Goal: Task Accomplishment & Management: Manage account settings

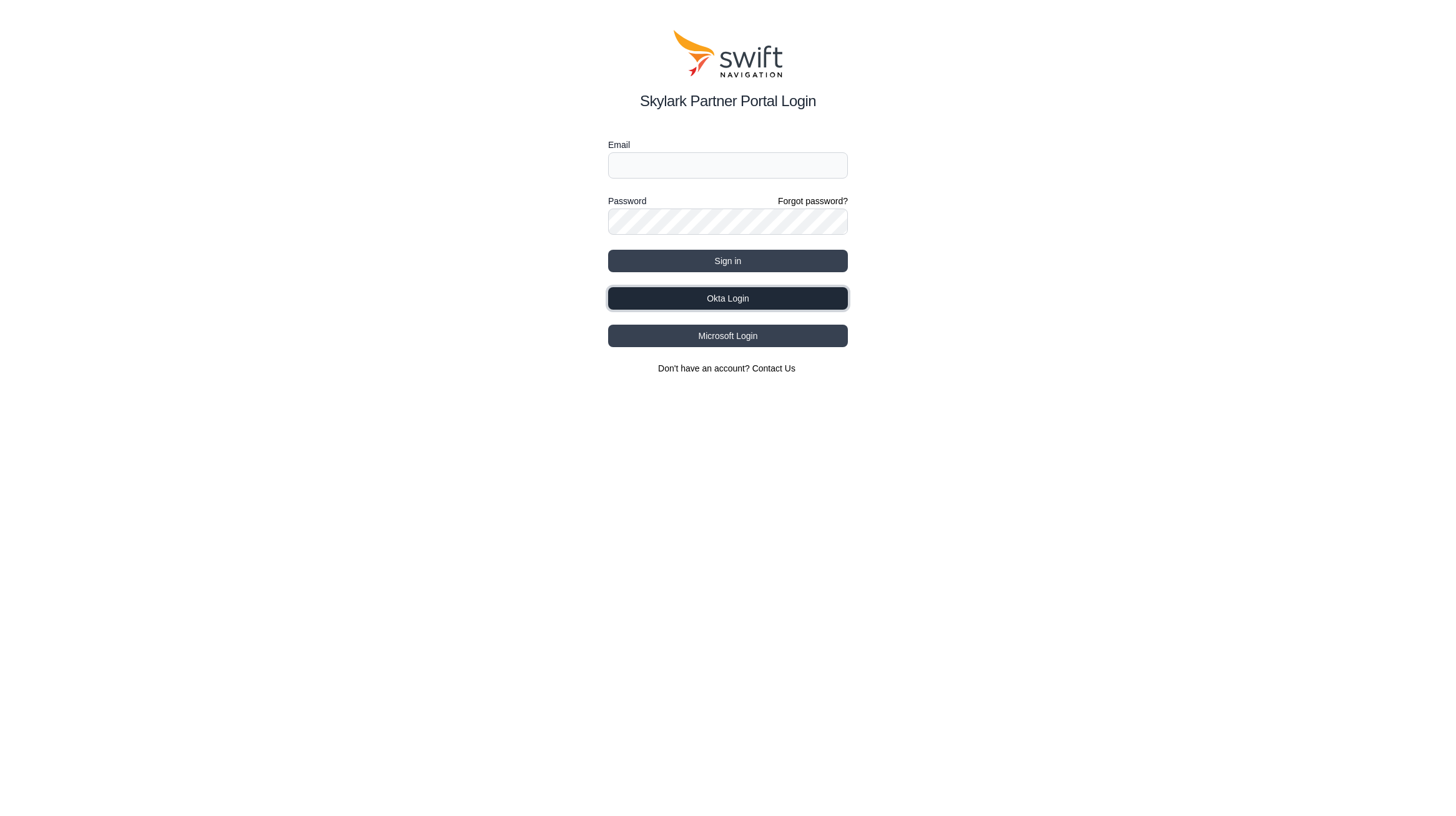
click at [710, 300] on button "Okta Login" at bounding box center [728, 298] width 239 height 23
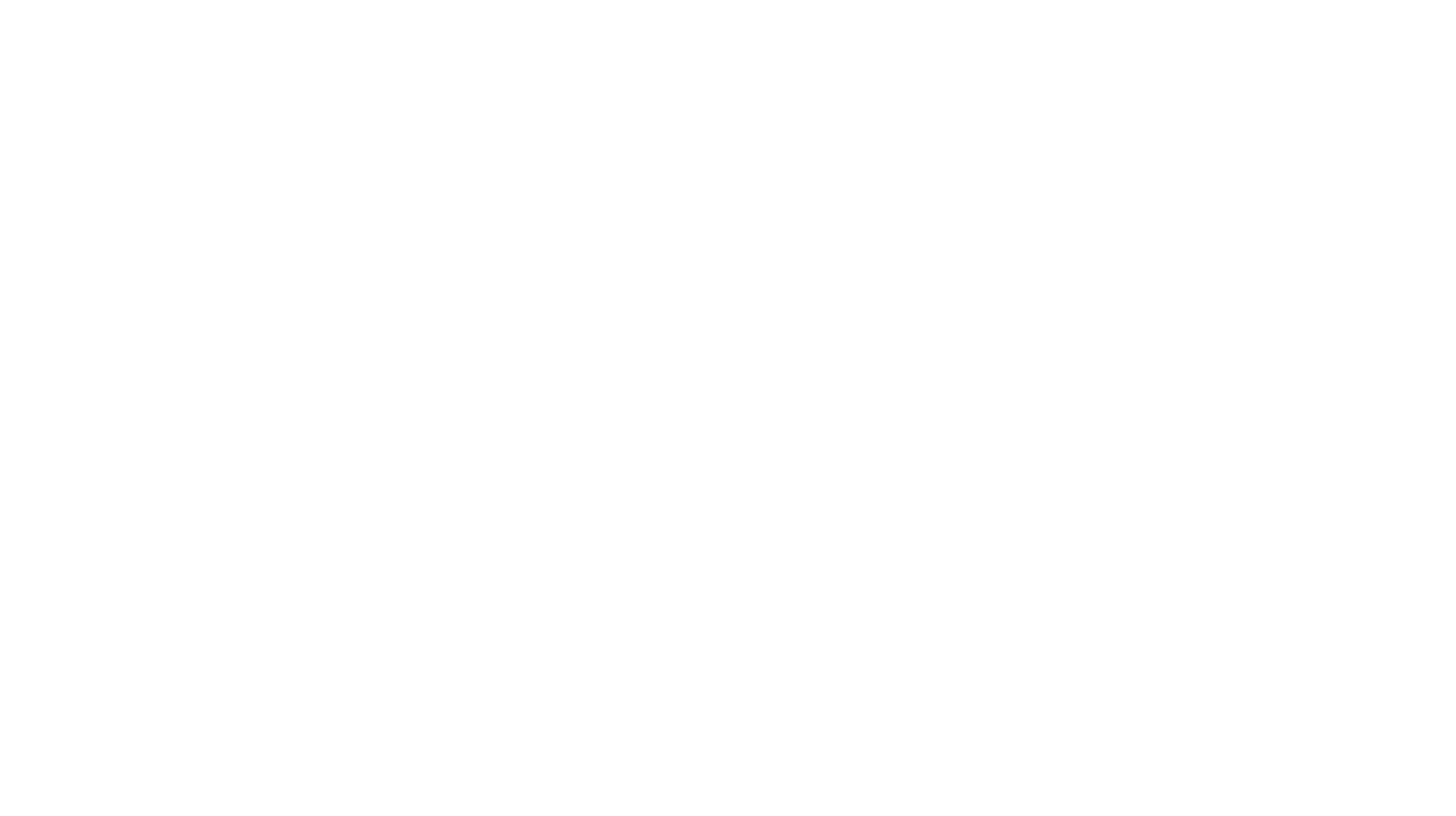
select select
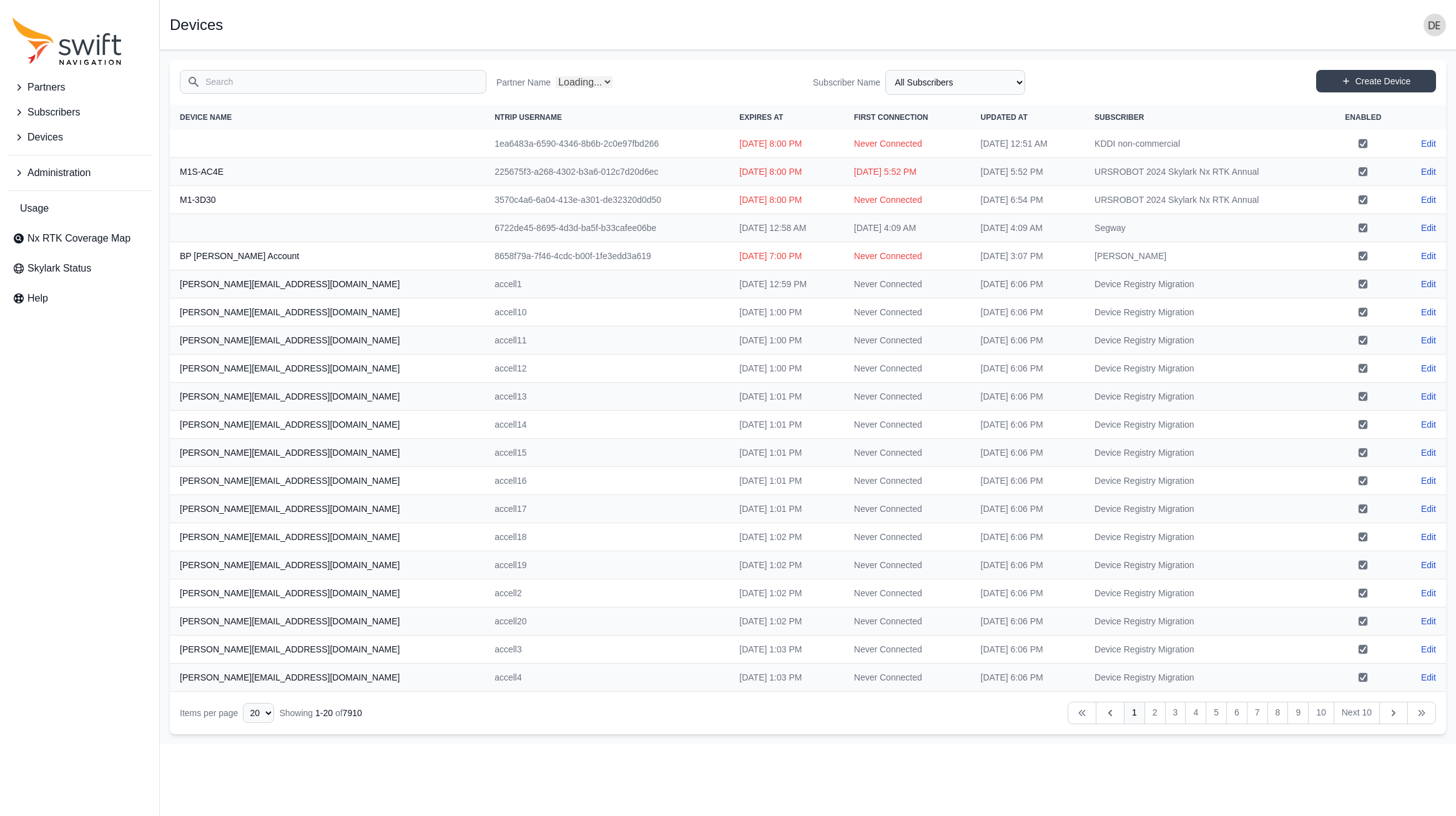
click at [260, 80] on input "Search" at bounding box center [333, 82] width 306 height 24
type input "j"
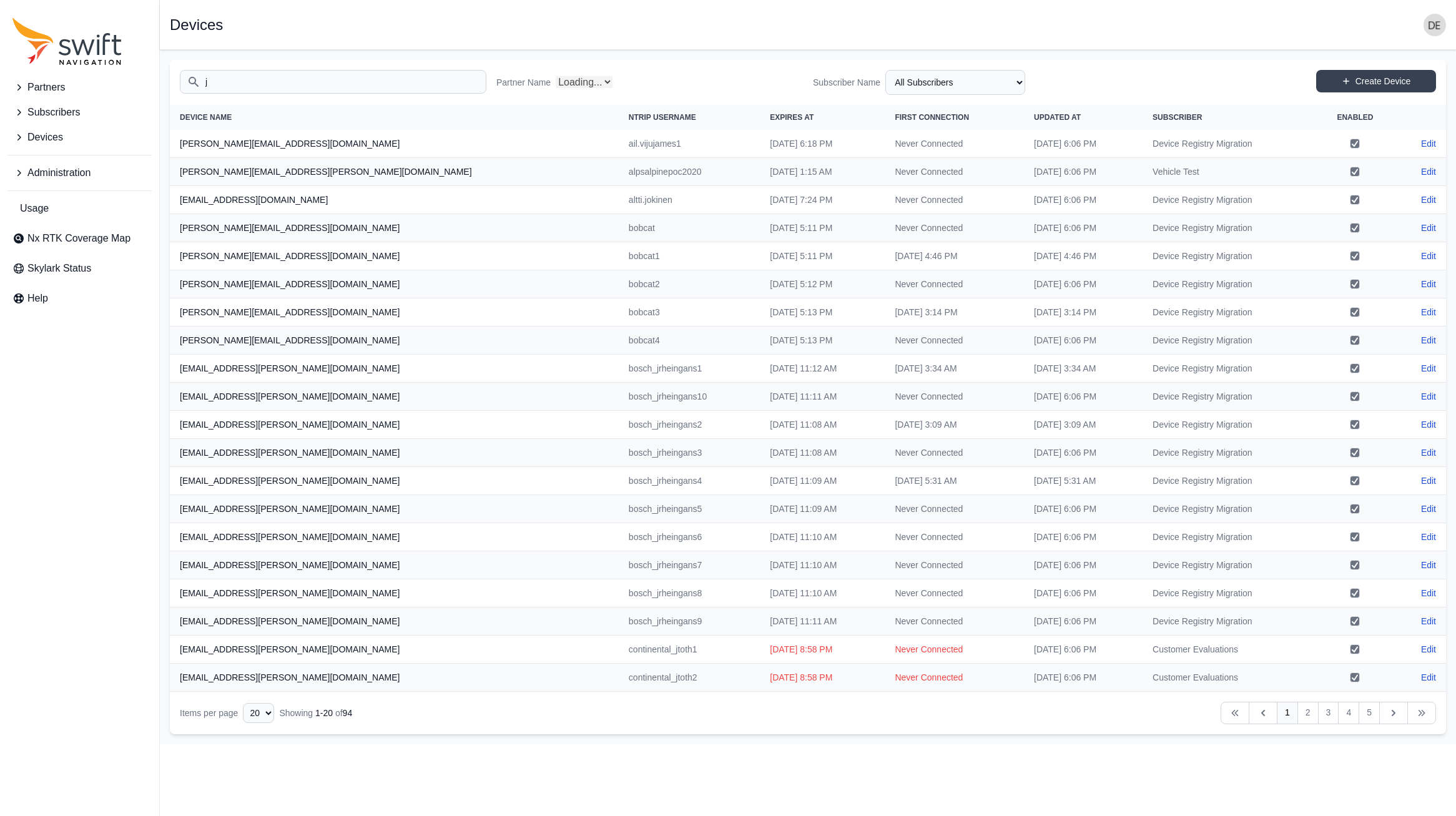
select select "Partner Name"
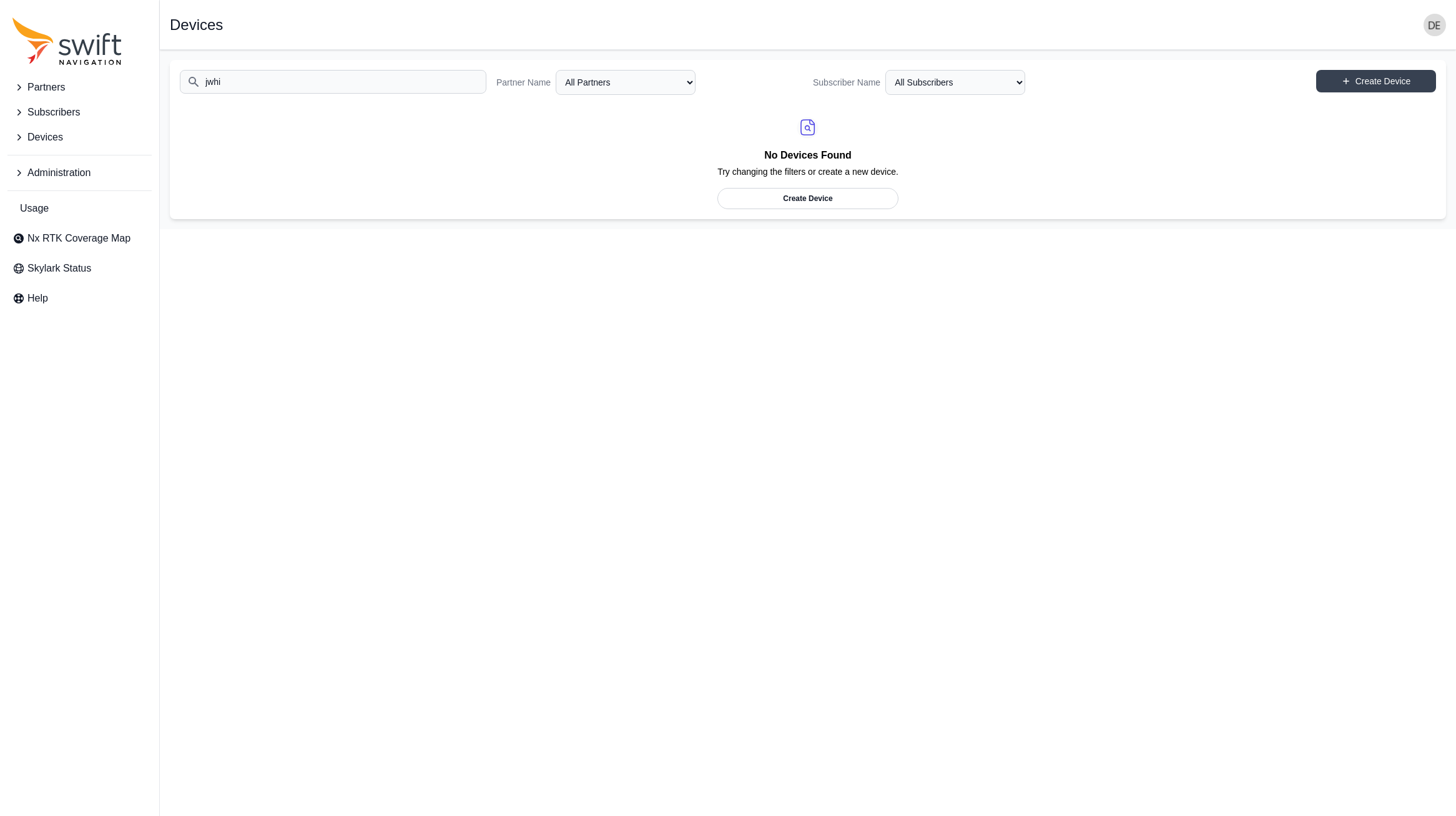
type input "jwhit"
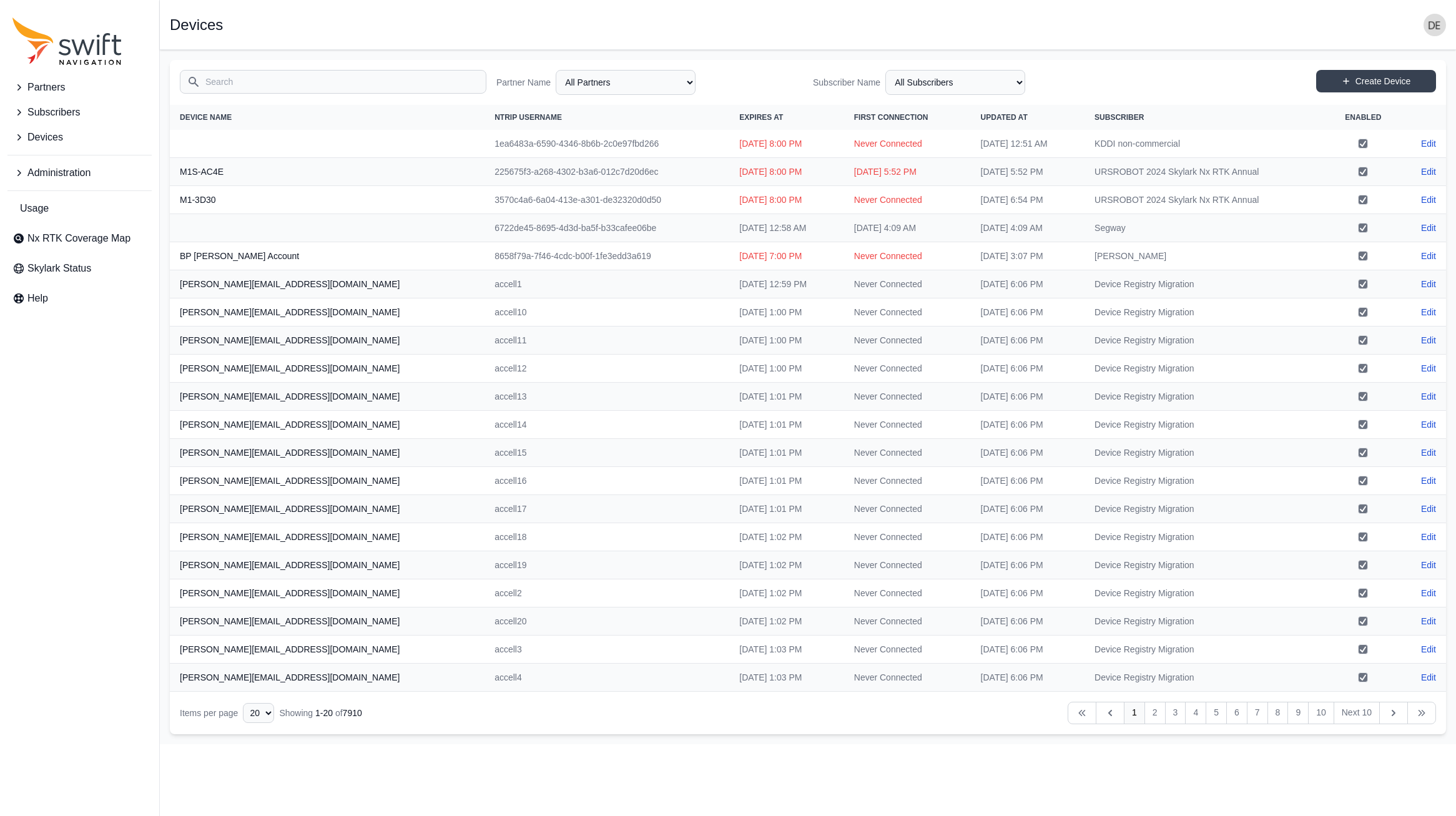
click at [39, 173] on span "Administration" at bounding box center [58, 174] width 63 height 15
click at [87, 226] on span "Authorization Groups" at bounding box center [69, 226] width 113 height 15
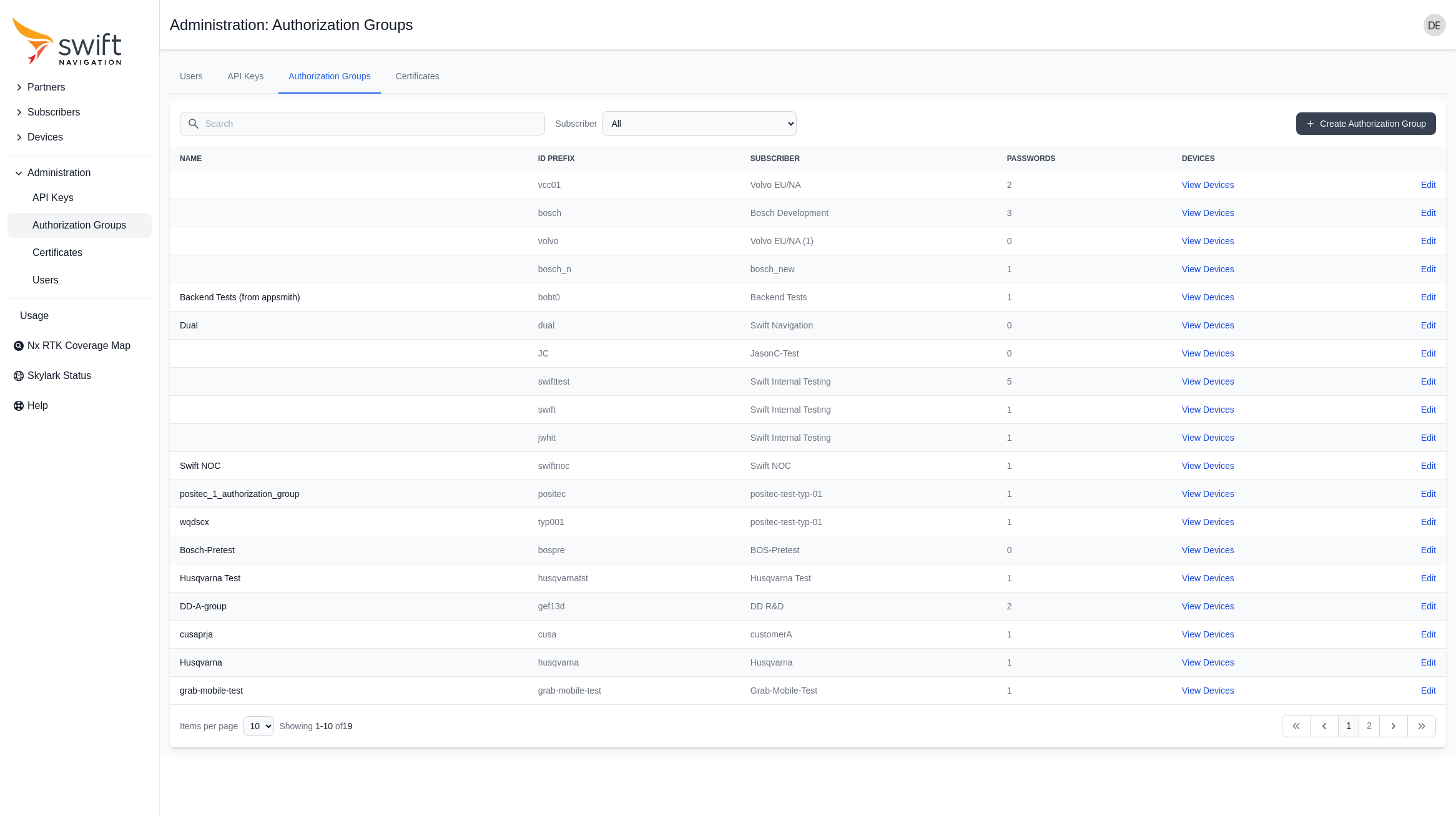
click at [294, 123] on input "Search" at bounding box center [363, 124] width 365 height 24
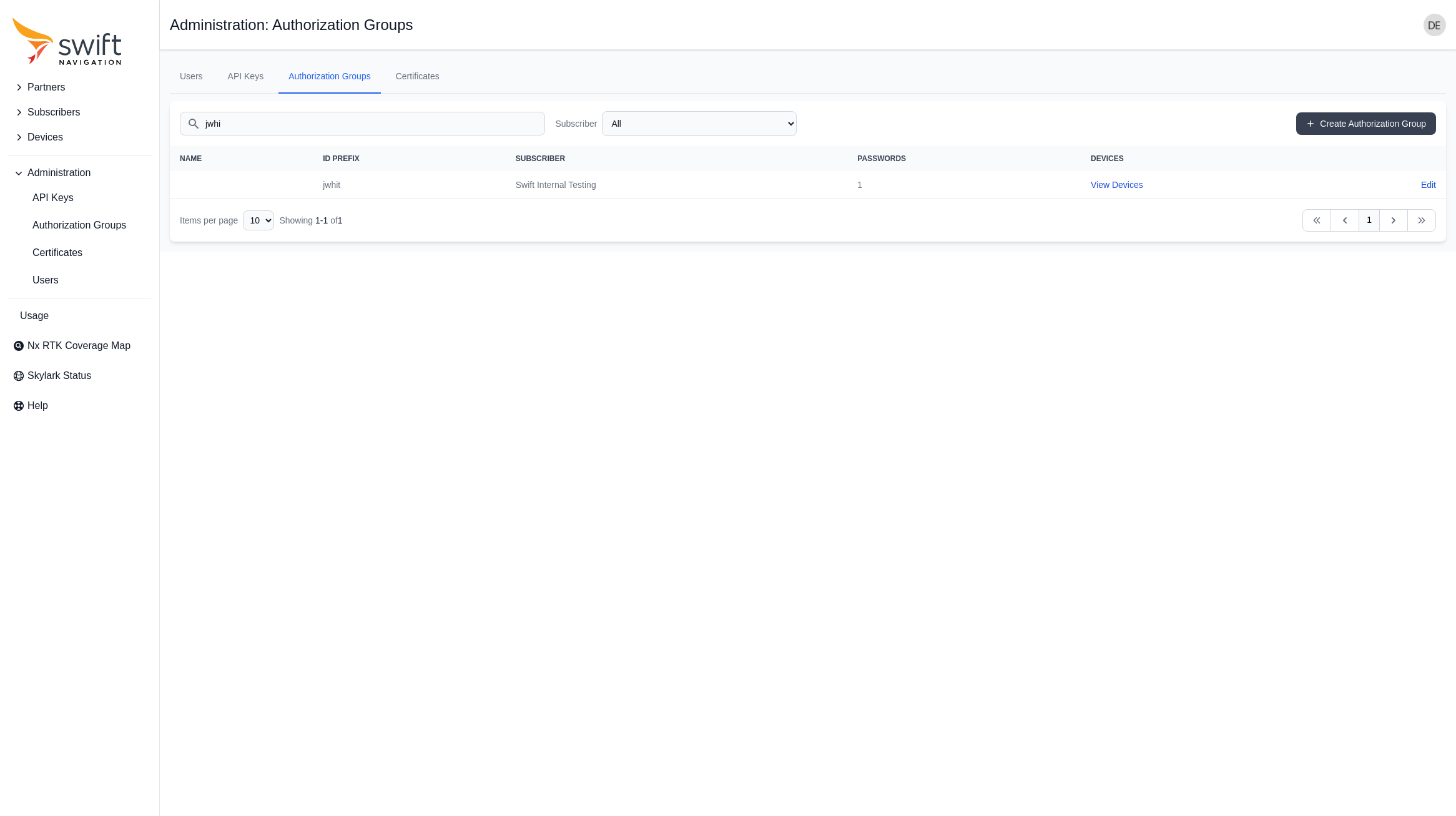
type input "jwhi"
click at [642, 251] on html "Partners Subscribers Devices Administration API Keys Authorization Groups Certi…" at bounding box center [728, 125] width 1456 height 251
click at [1426, 187] on link "Edit" at bounding box center [1428, 185] width 15 height 13
select select "cff9f67e-510b-4c0e-aff8-939dc142d620"
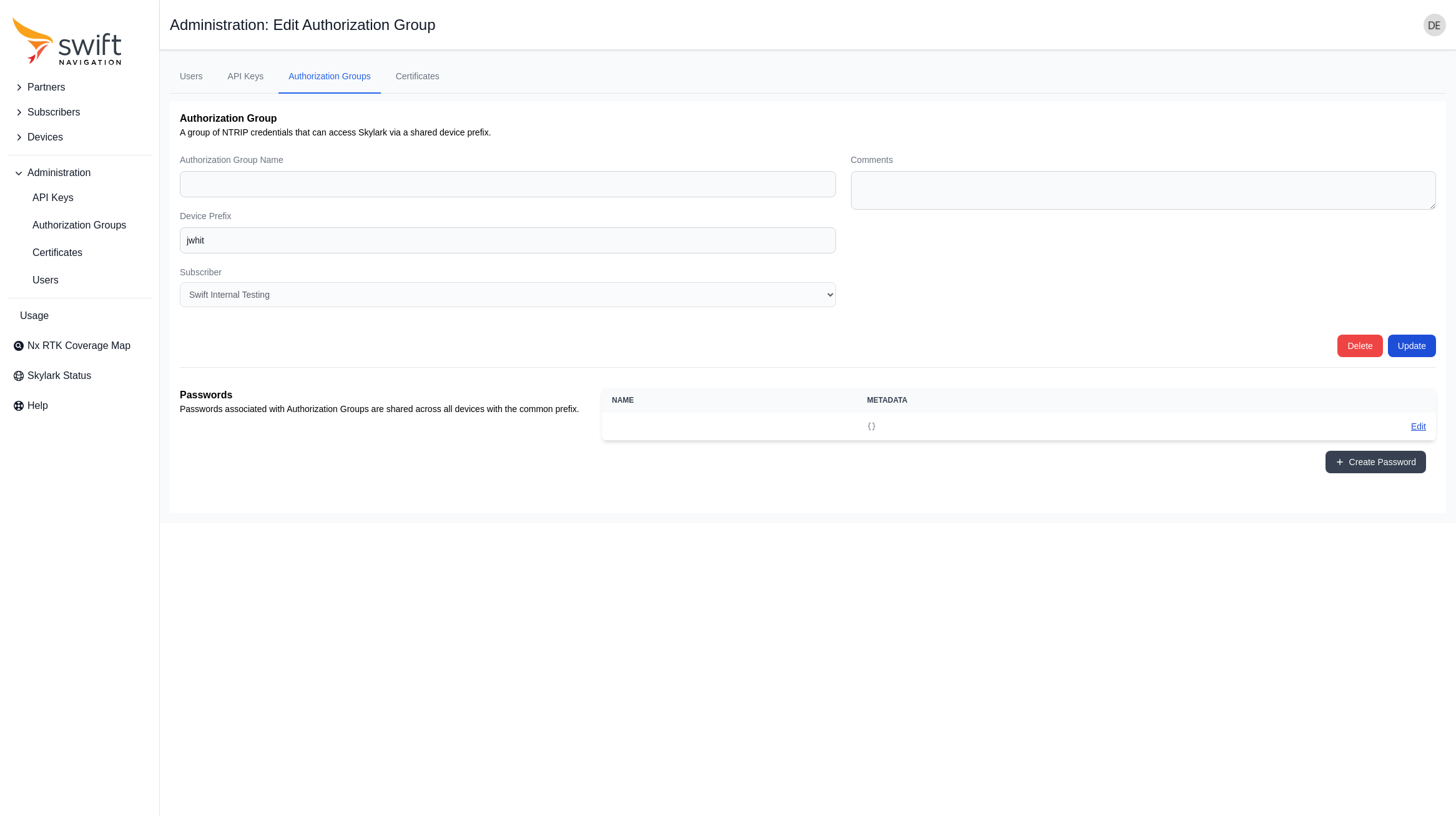
click at [1418, 426] on button "Edit" at bounding box center [1419, 427] width 15 height 13
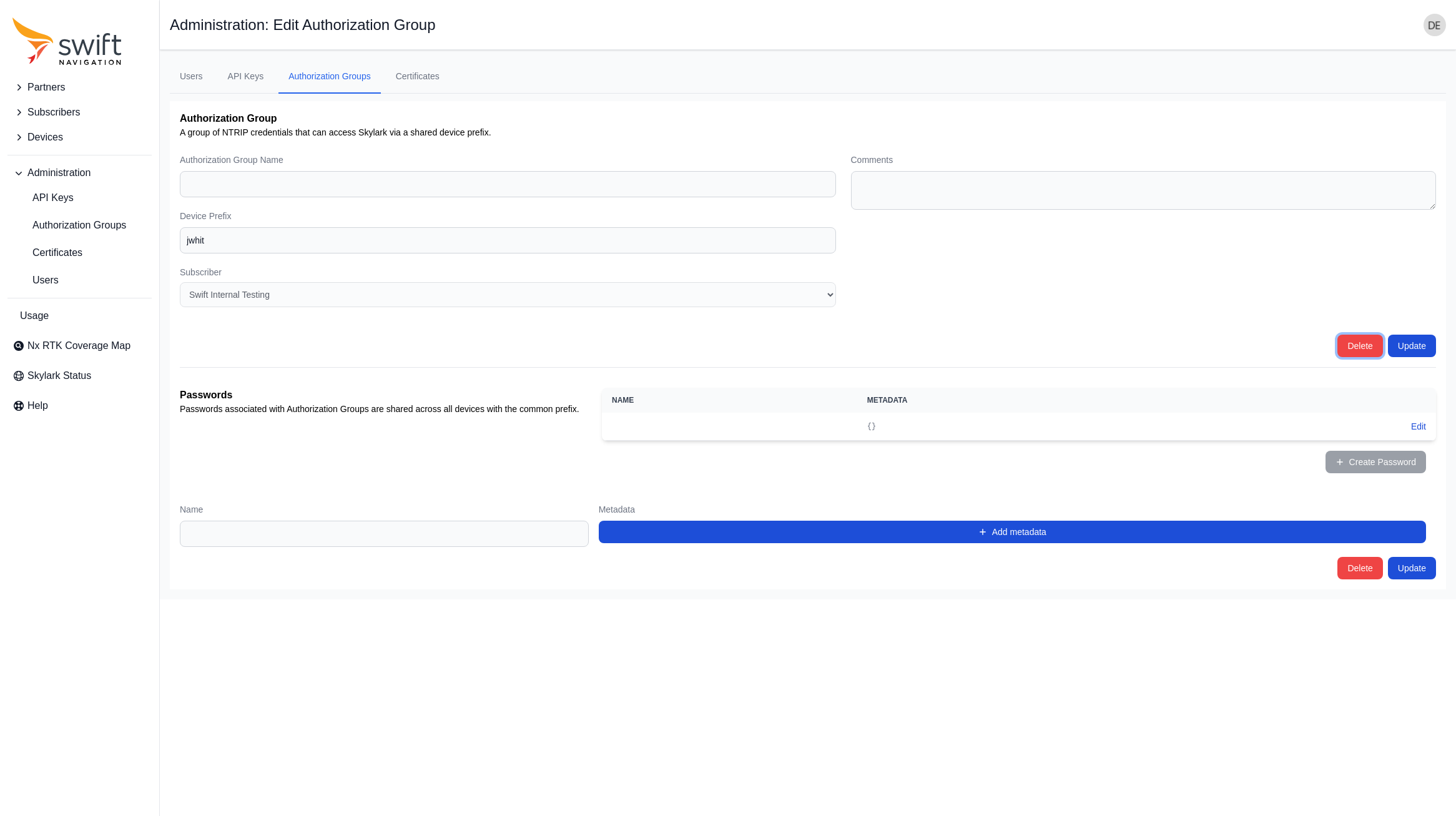
click at [1365, 347] on button "Delete" at bounding box center [1360, 345] width 45 height 23
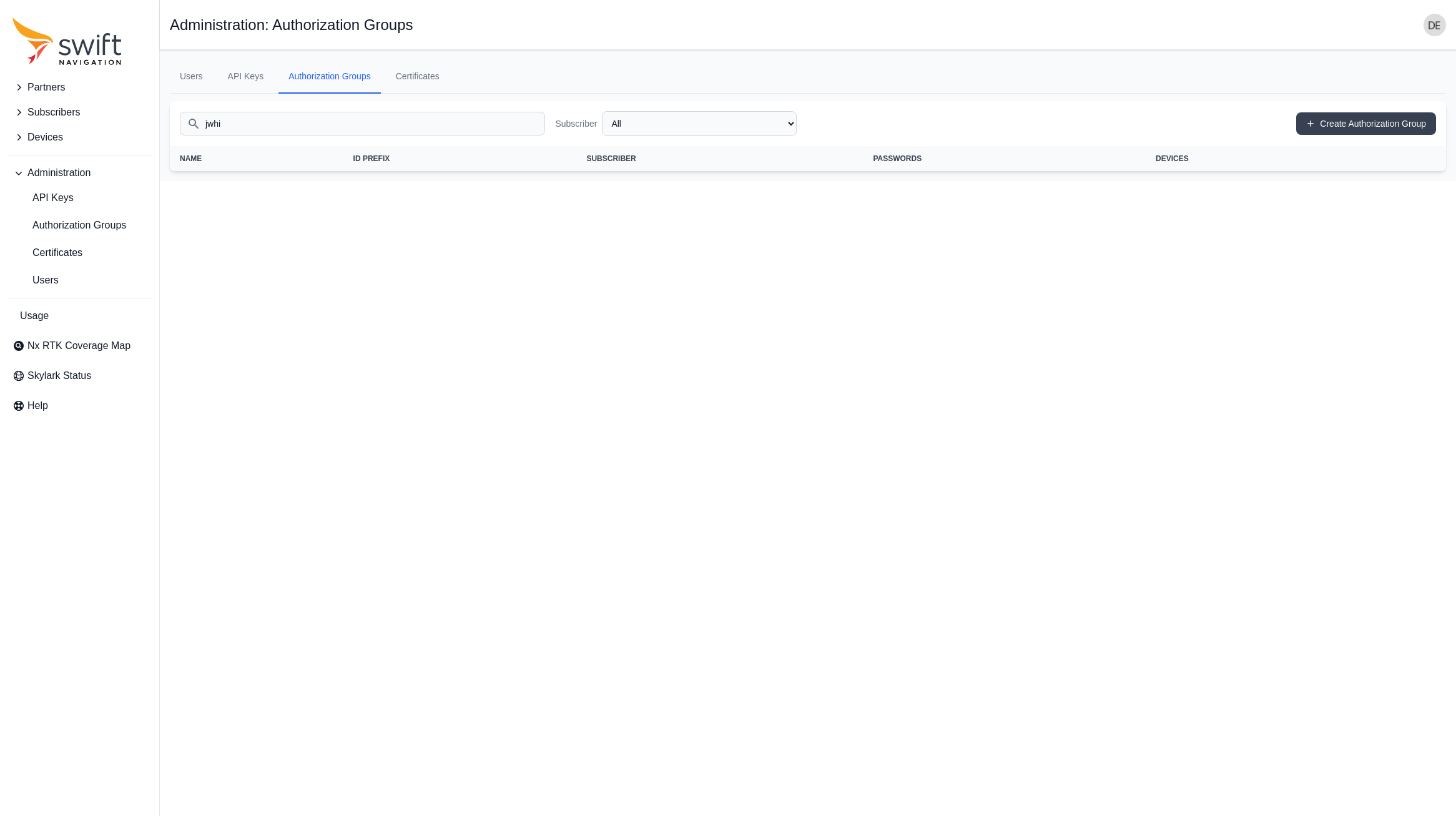
click at [579, 181] on html "Partners Subscribers Devices Administration API Keys Authorization Groups Certi…" at bounding box center [728, 91] width 1456 height 181
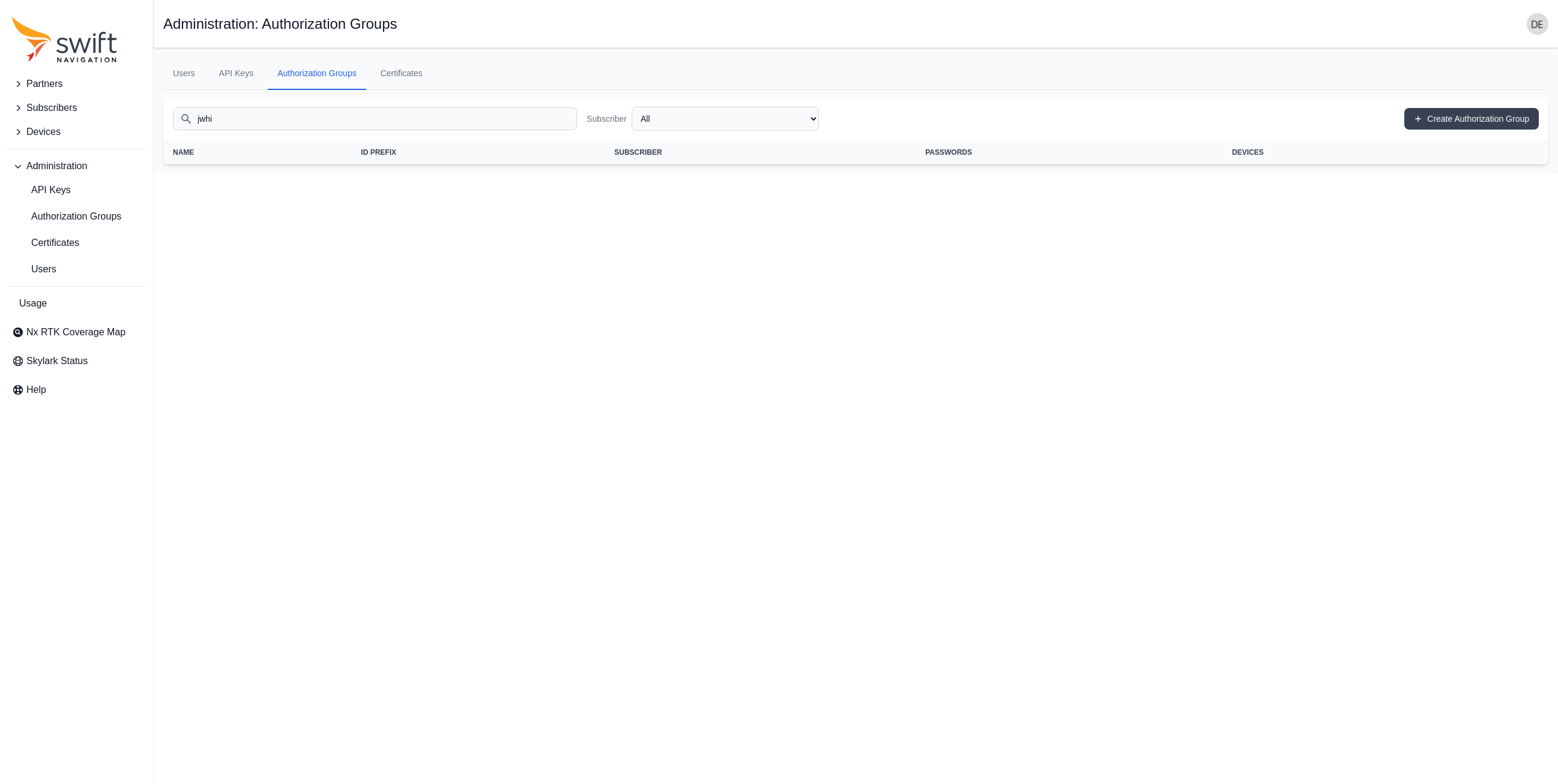
click at [546, 174] on html "Partners Subscribers Devices Administration API Keys Authorization Groups Certi…" at bounding box center [779, 87] width 1558 height 174
click at [364, 126] on input "jwhi" at bounding box center [375, 119] width 404 height 23
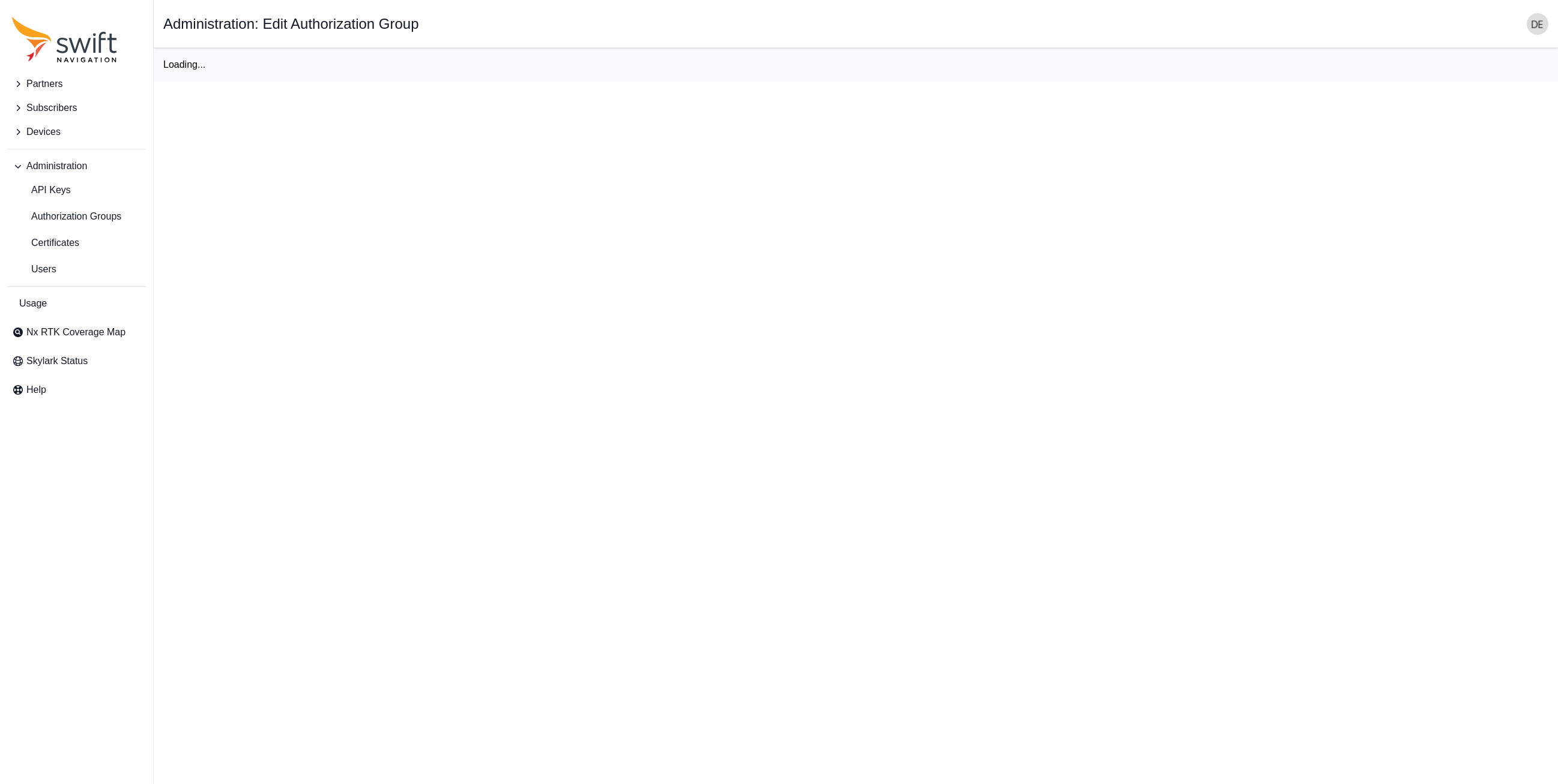
click at [310, 81] on html "Partners Subscribers Devices Administration API Keys Authorization Groups Certi…" at bounding box center [779, 41] width 1558 height 81
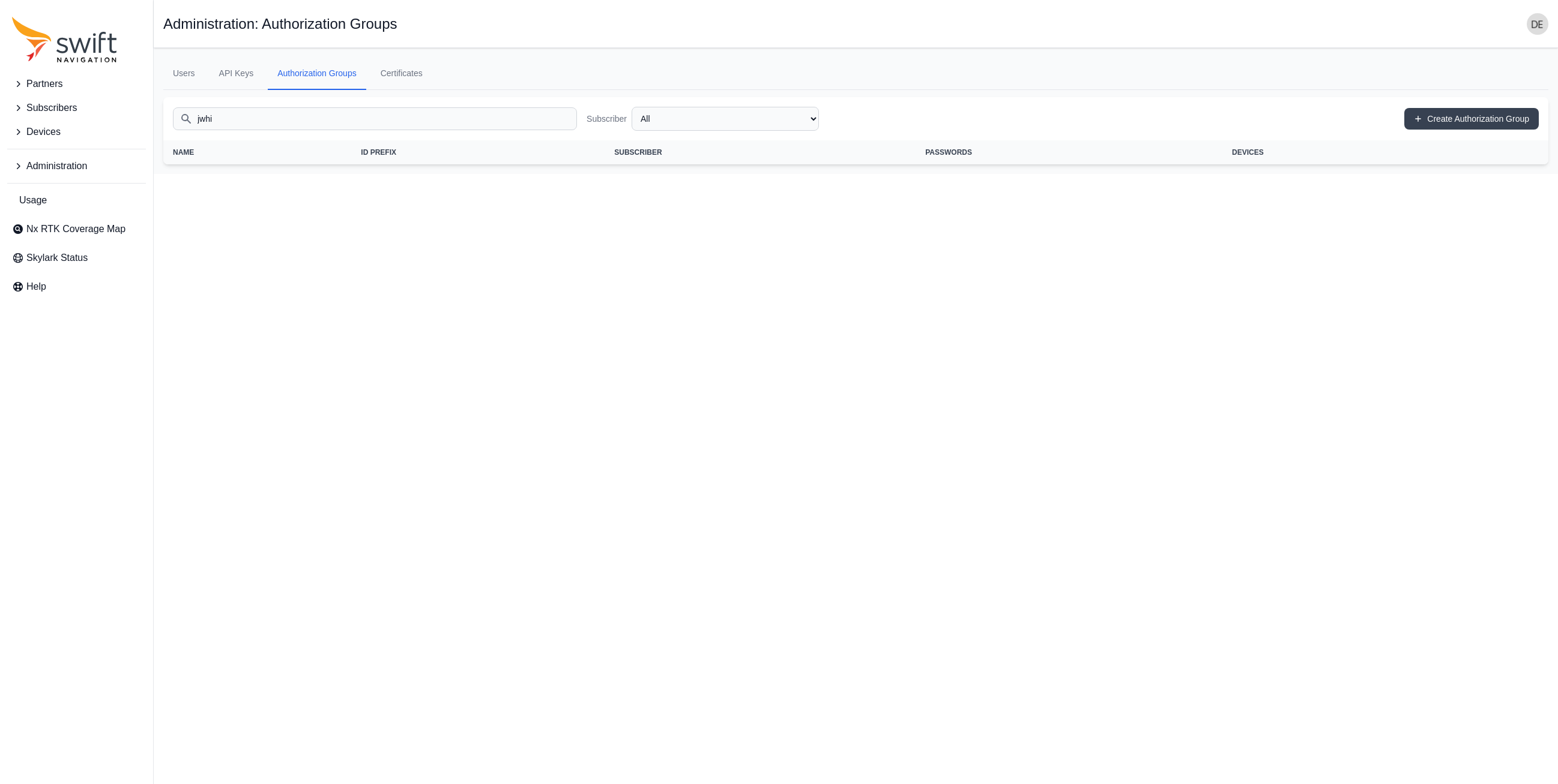
click at [310, 72] on link "Authorization Groups" at bounding box center [316, 74] width 98 height 33
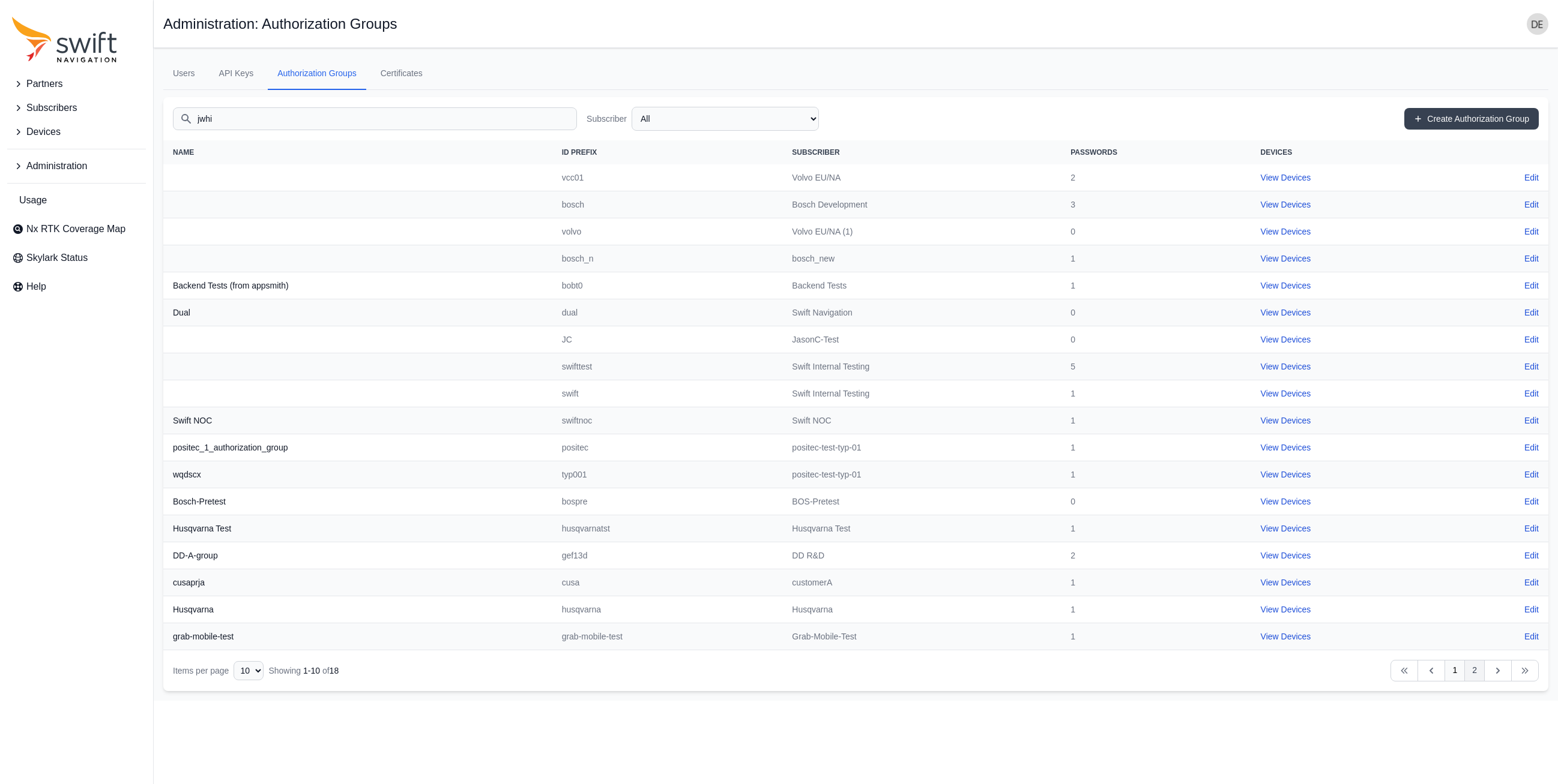
click at [1469, 668] on link "2" at bounding box center [1474, 671] width 20 height 22
click at [1459, 675] on link "1" at bounding box center [1454, 671] width 20 height 22
click at [1473, 673] on link "2" at bounding box center [1474, 671] width 20 height 22
click at [1469, 672] on link "2" at bounding box center [1474, 671] width 20 height 22
click at [255, 676] on select "10 15 20 25 50" at bounding box center [248, 671] width 30 height 20
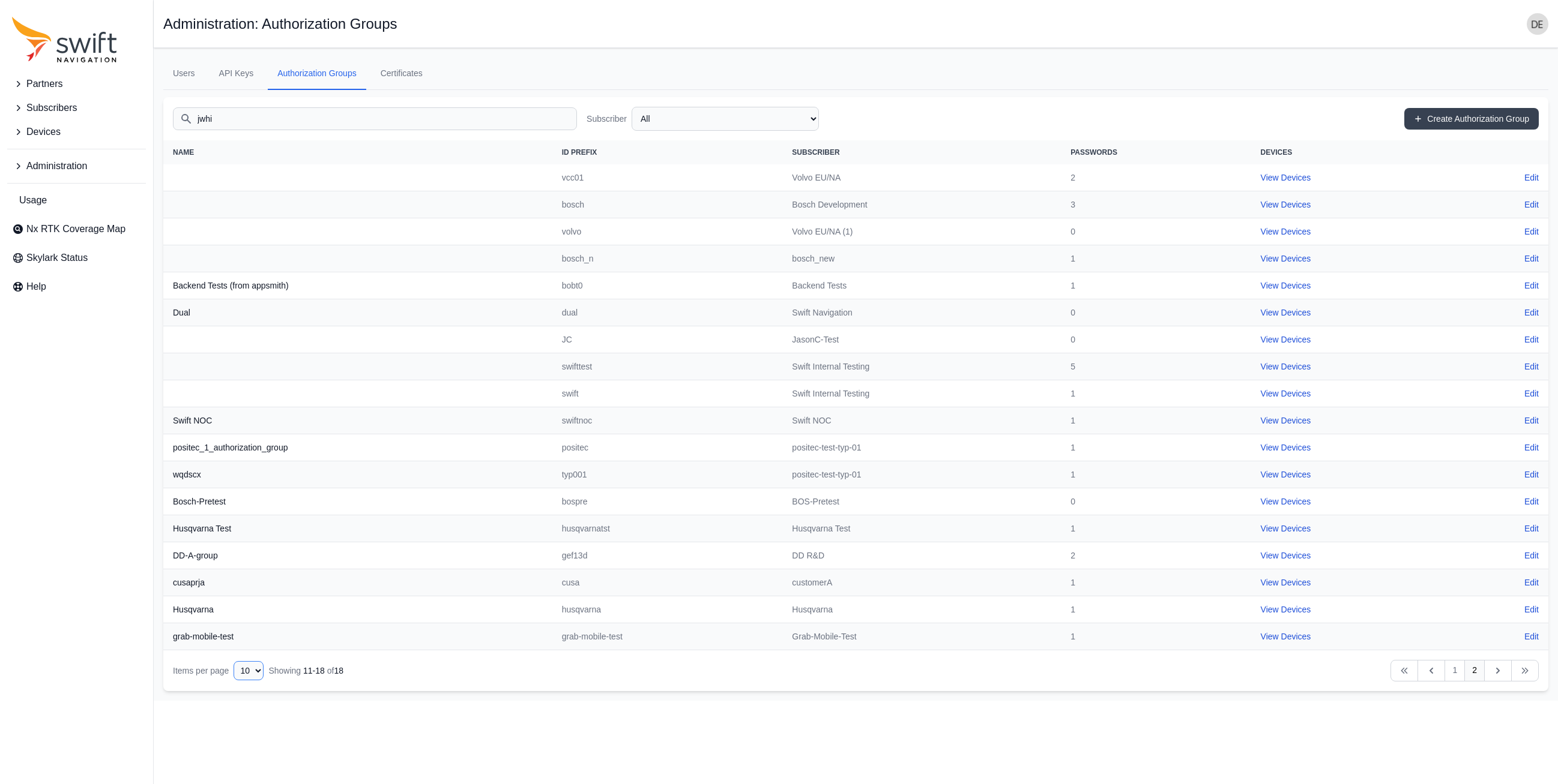
select select "50"
click at [233, 661] on select "10 15 20 25 50" at bounding box center [248, 671] width 30 height 20
click at [407, 701] on html "Partners Subscribers Devices Administration Usage Nx RTK Coverage Map Skylark S…" at bounding box center [779, 351] width 1558 height 701
click at [575, 150] on th "ID Prefix" at bounding box center [667, 153] width 230 height 24
click at [587, 151] on th "ID Prefix" at bounding box center [667, 153] width 230 height 24
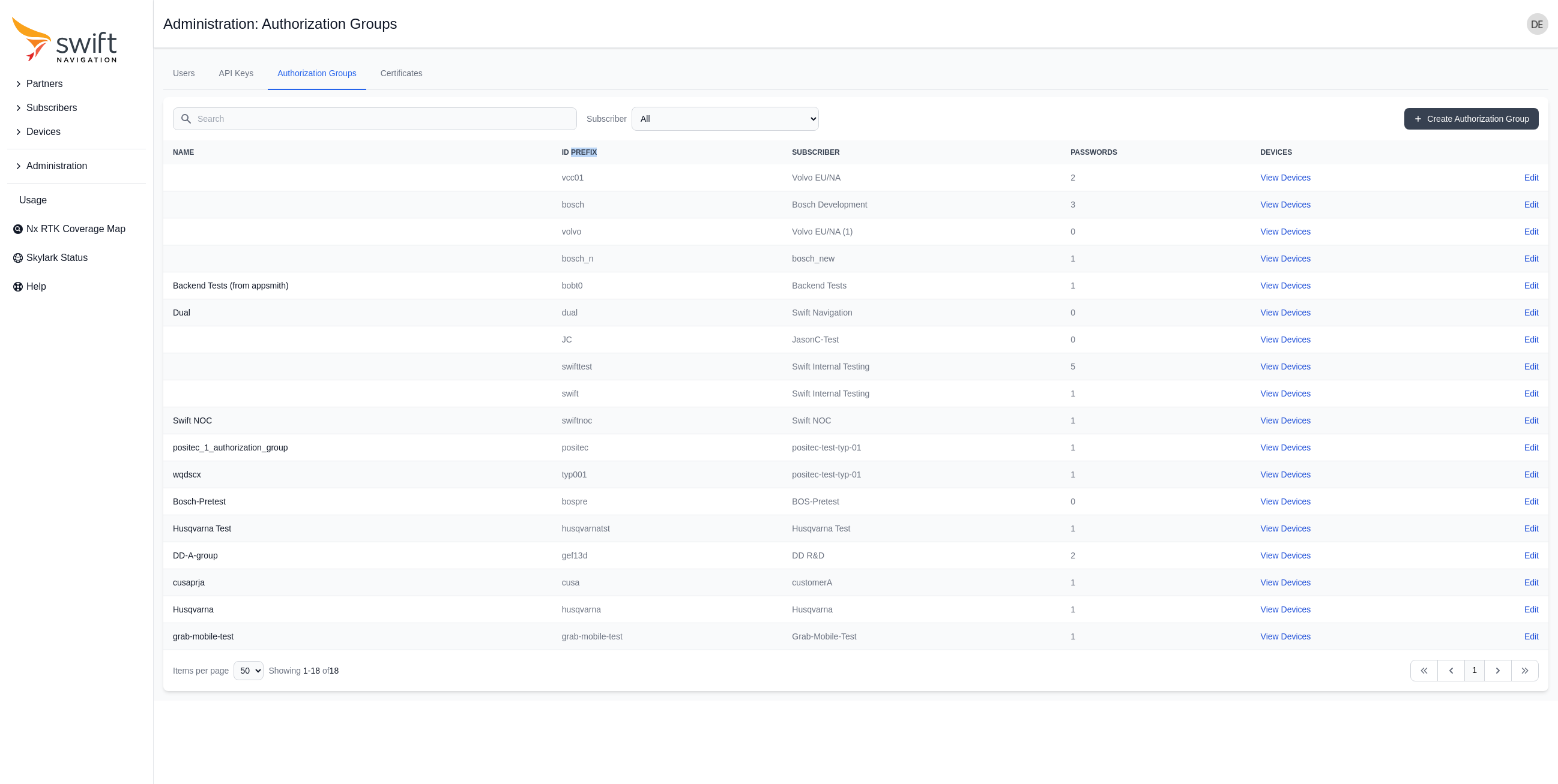
click at [587, 151] on th "ID Prefix" at bounding box center [667, 153] width 230 height 24
drag, startPoint x: 558, startPoint y: 317, endPoint x: 824, endPoint y: 310, distance: 266.1
click at [824, 310] on tr "Dual dual Swift Navigation 0 View Devices Edit" at bounding box center [856, 312] width 1385 height 27
click at [1530, 555] on link "Edit" at bounding box center [1531, 555] width 15 height 12
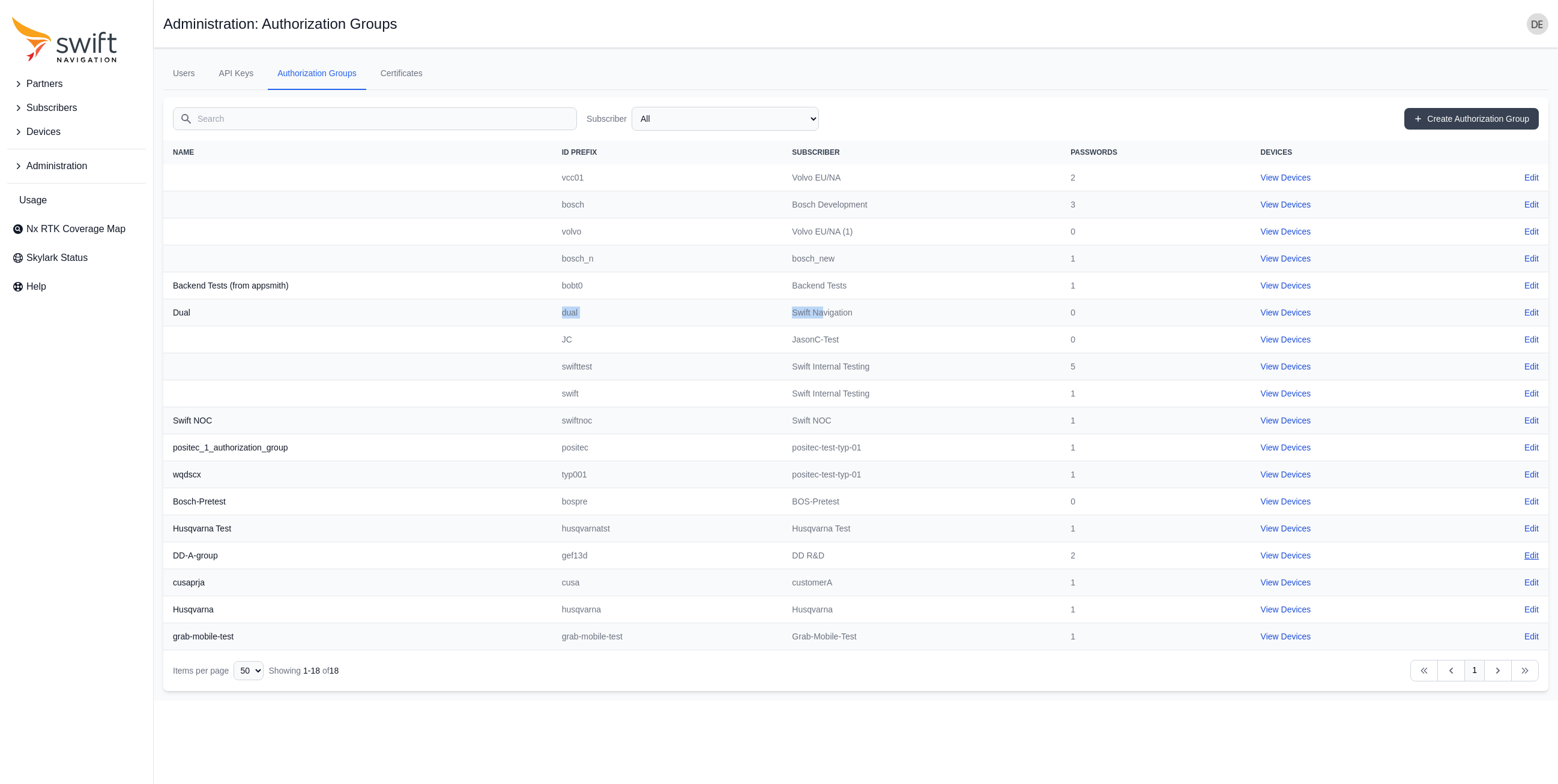
select select "dd7510f6-41ad-4903-b4bf-2f881a9ec731"
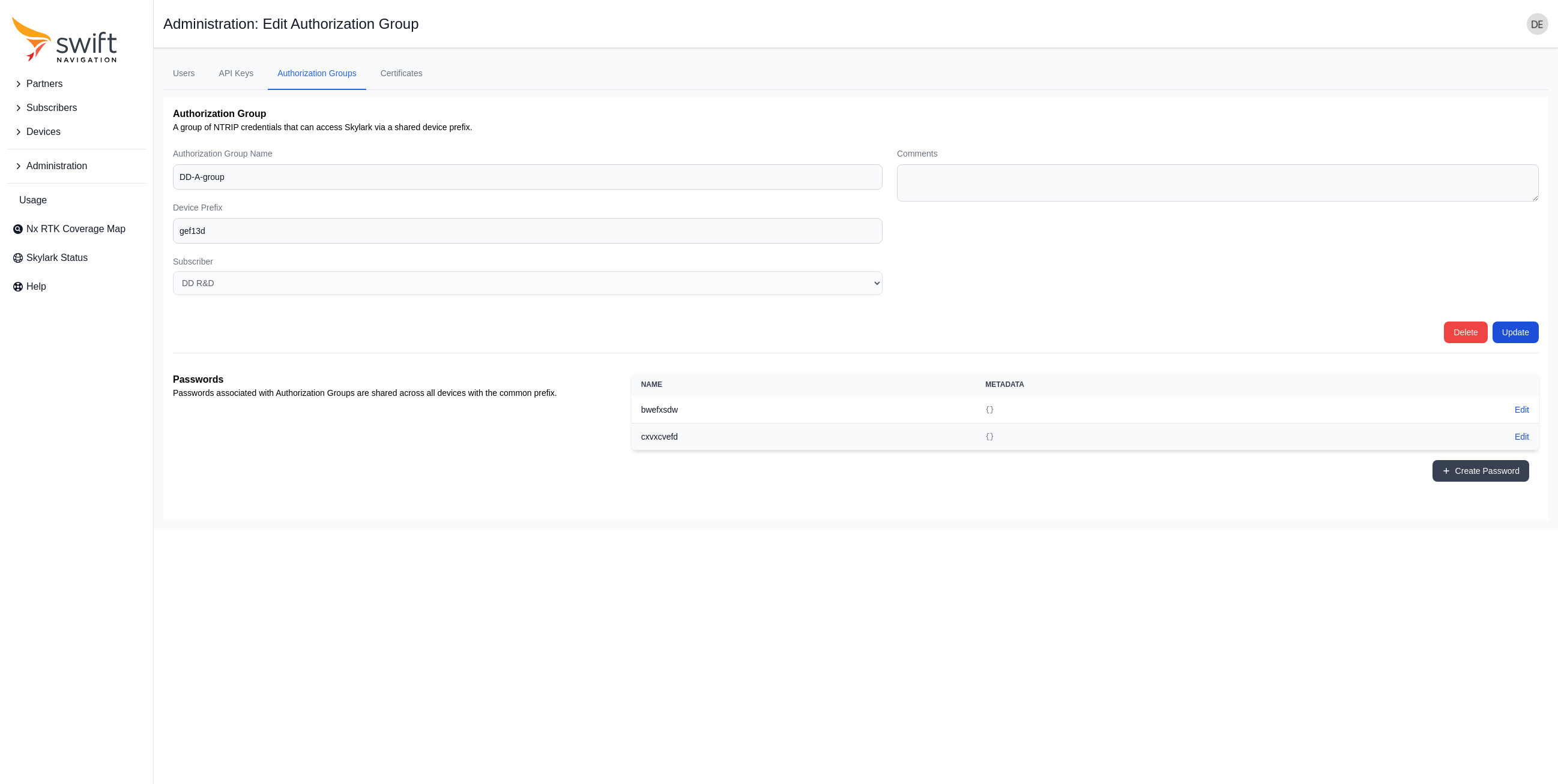
click at [66, 172] on span "Administration" at bounding box center [56, 167] width 61 height 15
click at [76, 219] on span "Authorization Groups" at bounding box center [67, 217] width 109 height 15
